Goal: Transaction & Acquisition: Book appointment/travel/reservation

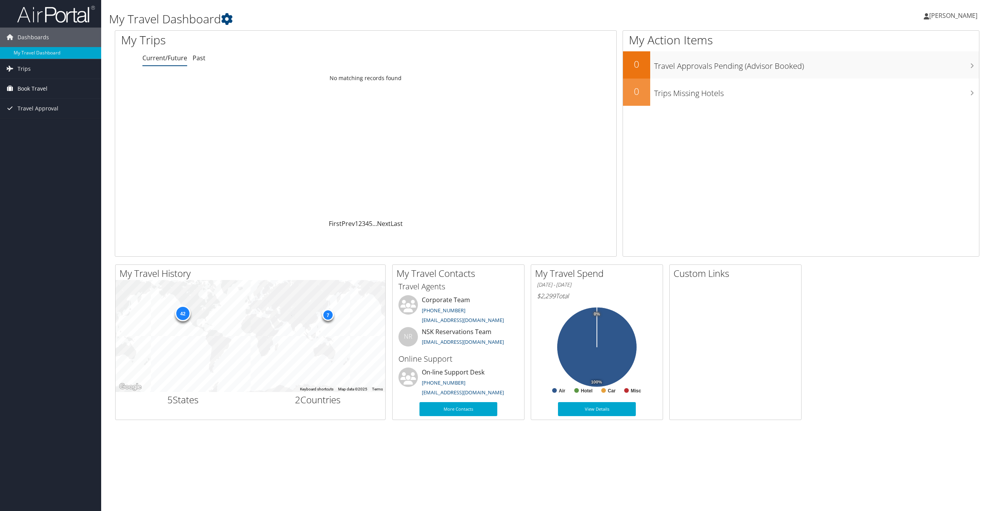
click at [21, 88] on span "Book Travel" at bounding box center [33, 88] width 30 height 19
click at [55, 124] on link "Book/Manage Online Trips" at bounding box center [50, 128] width 101 height 12
